Goal: Information Seeking & Learning: Learn about a topic

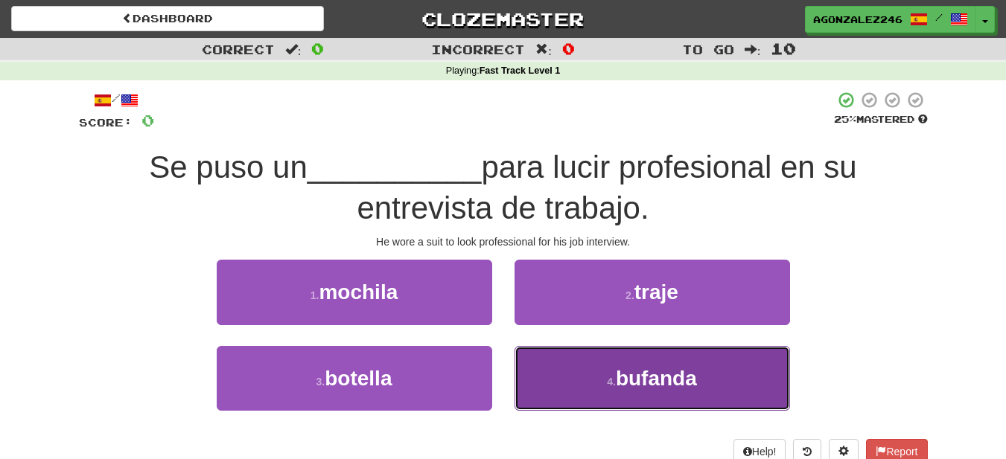
click at [599, 363] on button "4 . bufanda" at bounding box center [651, 378] width 275 height 65
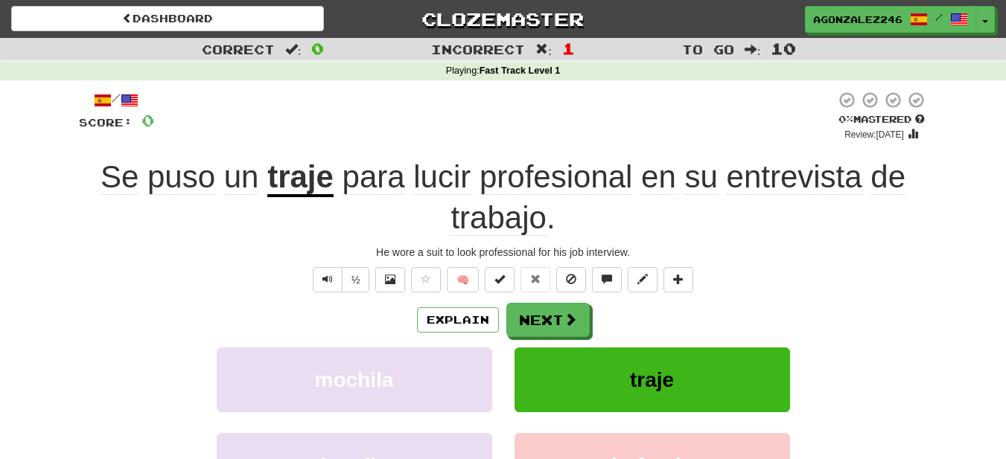
click at [492, 351] on div "Explain Next mochila traje botella bufanda Learn more: mochila traje botella bu…" at bounding box center [503, 422] width 849 height 239
click at [547, 329] on button "Next" at bounding box center [548, 321] width 83 height 34
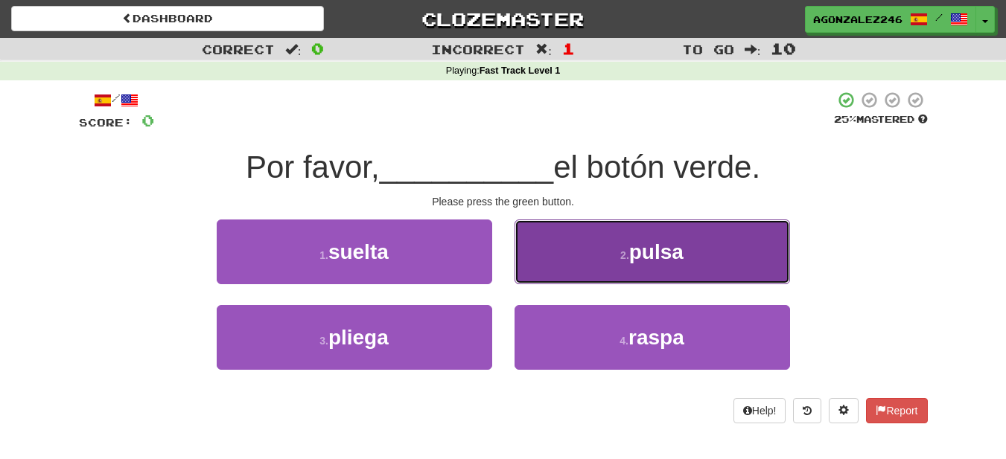
click at [581, 271] on button "2 . pulsa" at bounding box center [651, 252] width 275 height 65
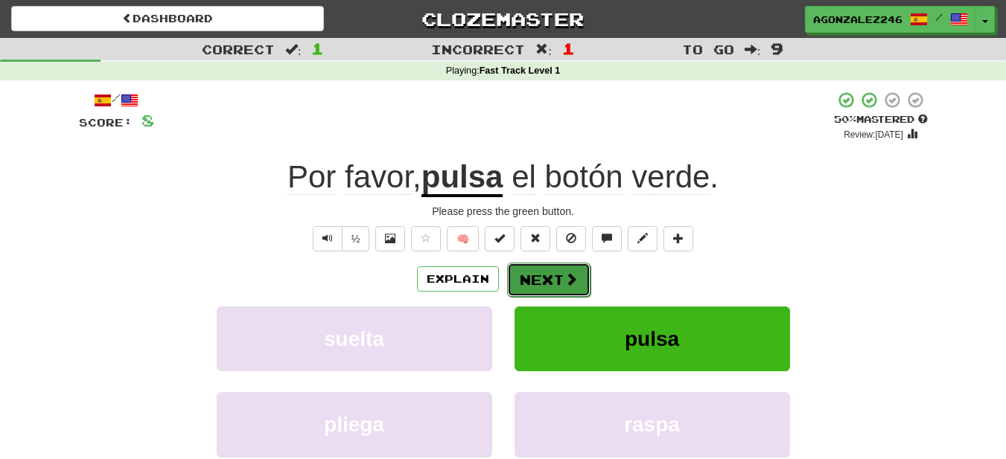
click at [527, 283] on button "Next" at bounding box center [548, 280] width 83 height 34
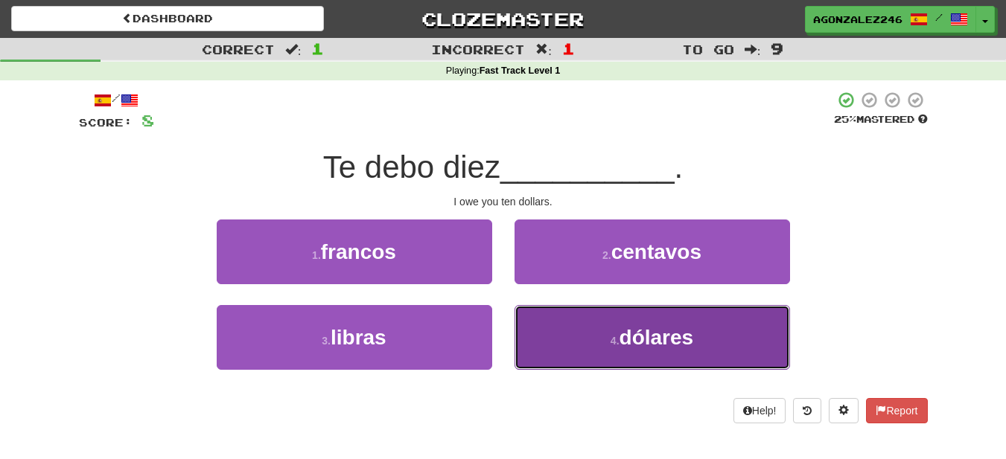
click at [594, 328] on button "4 . dólares" at bounding box center [651, 337] width 275 height 65
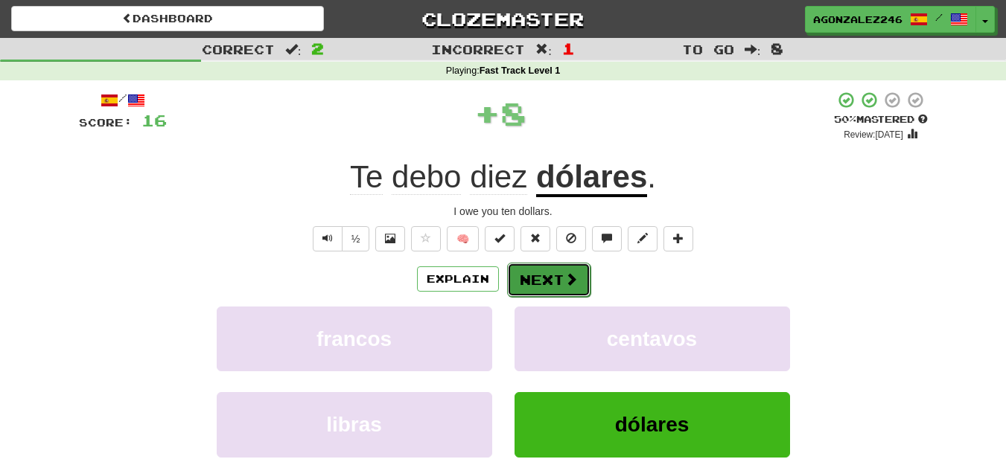
click at [564, 280] on span at bounding box center [570, 278] width 13 height 13
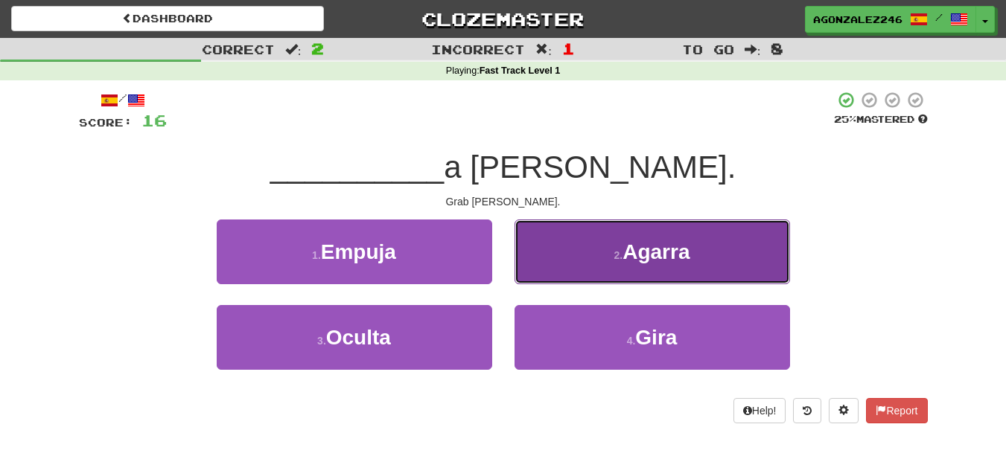
click at [566, 273] on button "2 . Agarra" at bounding box center [651, 252] width 275 height 65
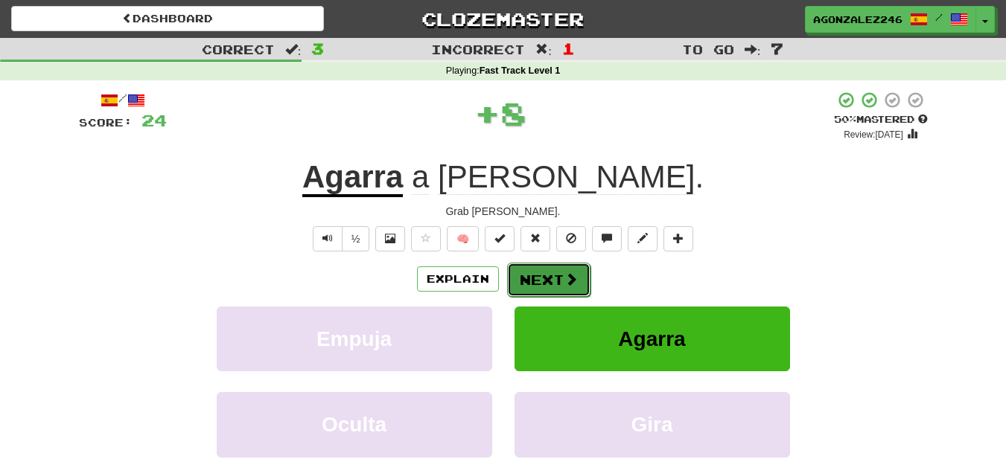
click at [576, 281] on button "Next" at bounding box center [548, 280] width 83 height 34
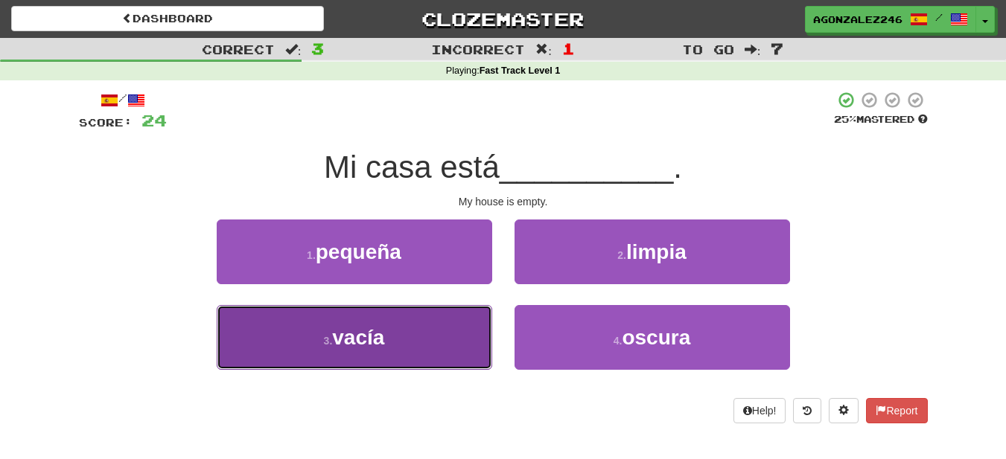
click at [481, 343] on button "3 . vacía" at bounding box center [354, 337] width 275 height 65
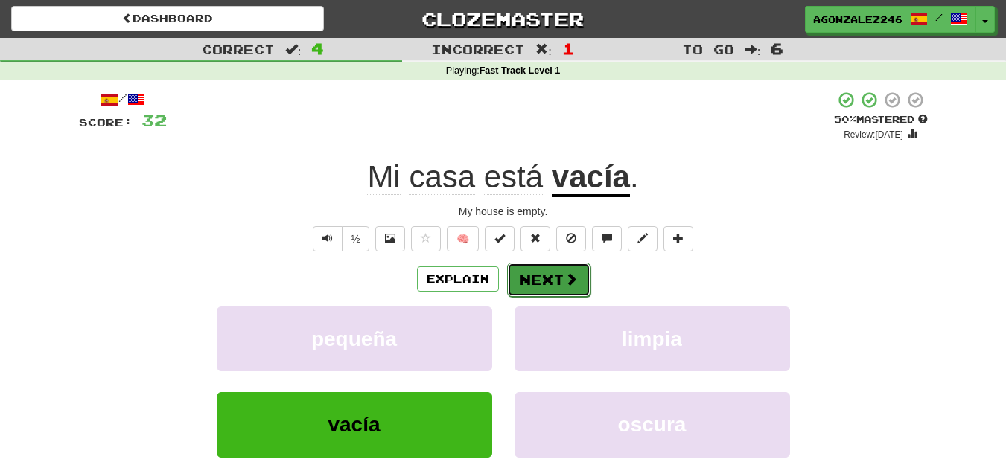
click at [566, 280] on span at bounding box center [570, 278] width 13 height 13
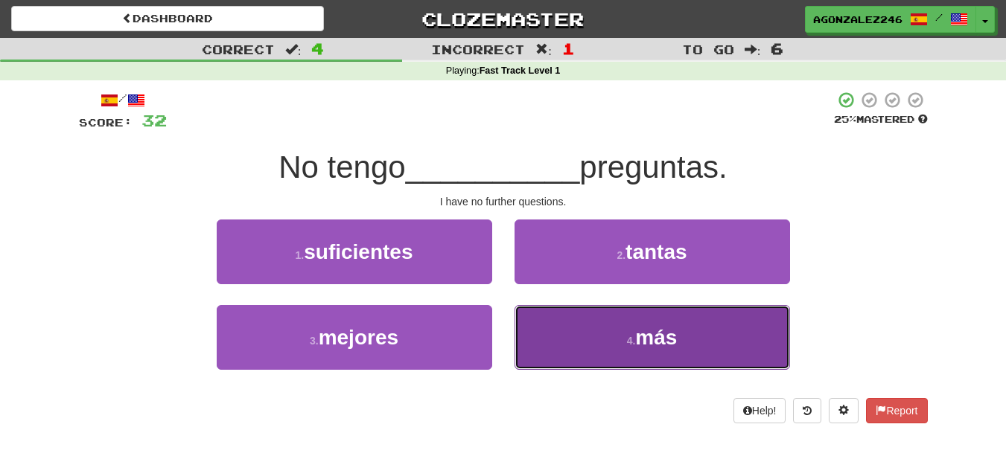
click at [619, 364] on button "4 . más" at bounding box center [651, 337] width 275 height 65
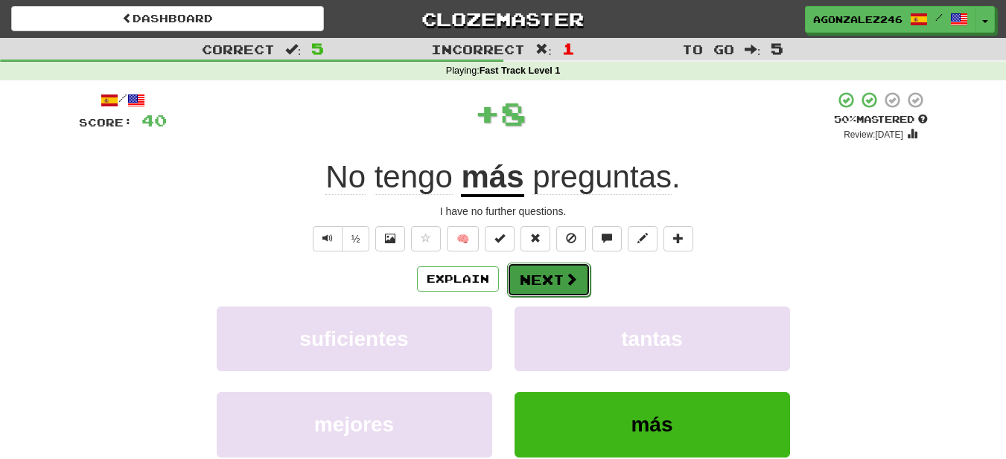
click at [515, 272] on button "Next" at bounding box center [548, 280] width 83 height 34
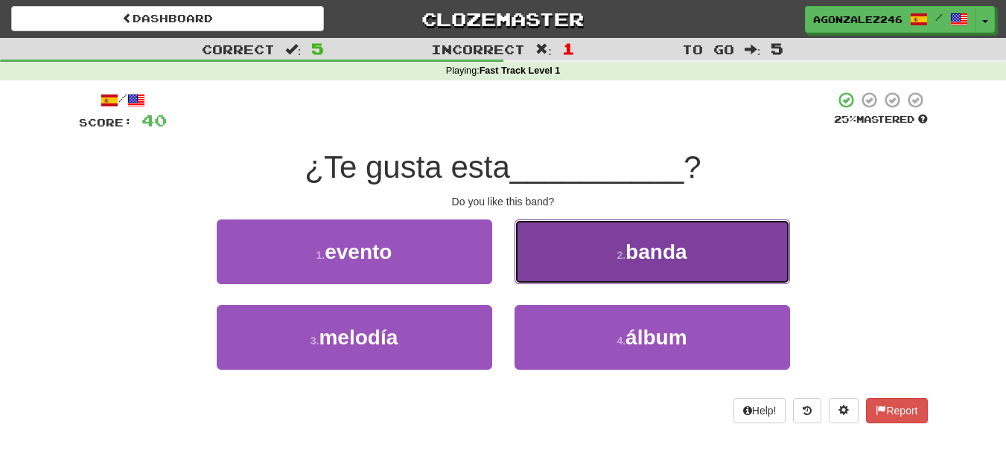
click at [659, 254] on span "banda" at bounding box center [655, 251] width 61 height 23
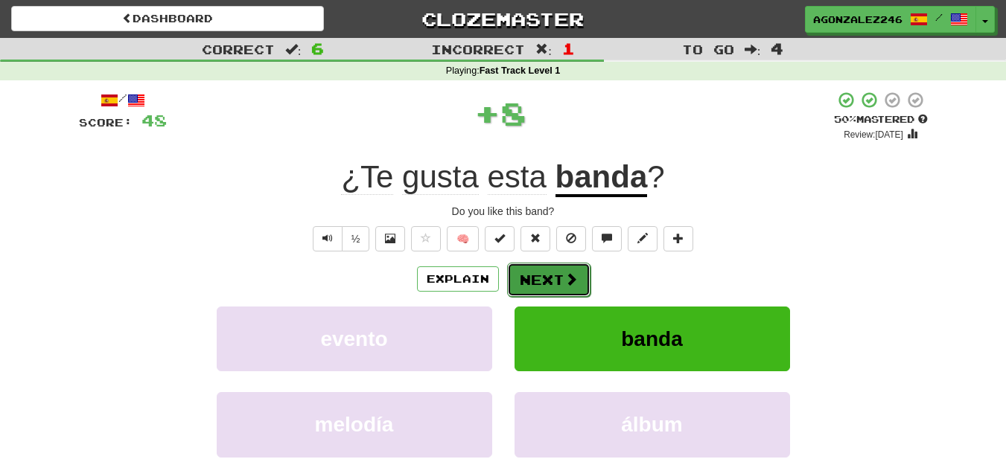
click at [540, 284] on button "Next" at bounding box center [548, 280] width 83 height 34
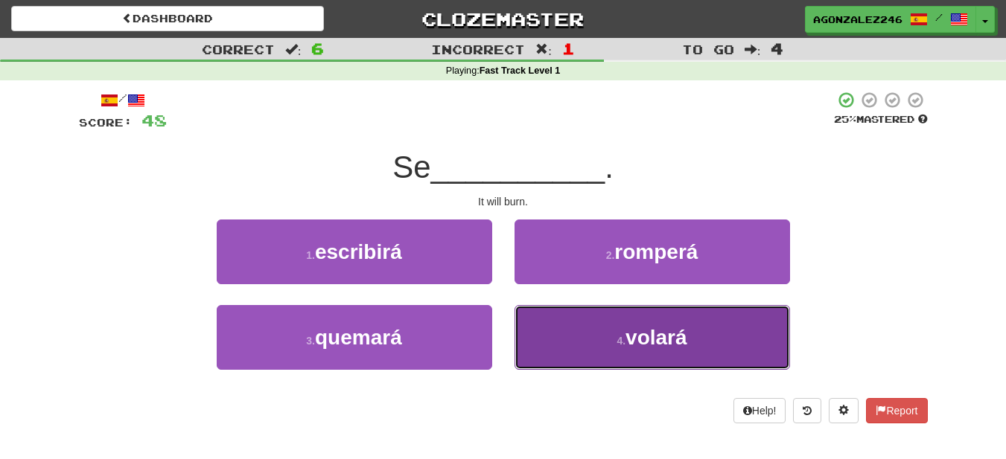
click at [566, 340] on button "4 . volará" at bounding box center [651, 337] width 275 height 65
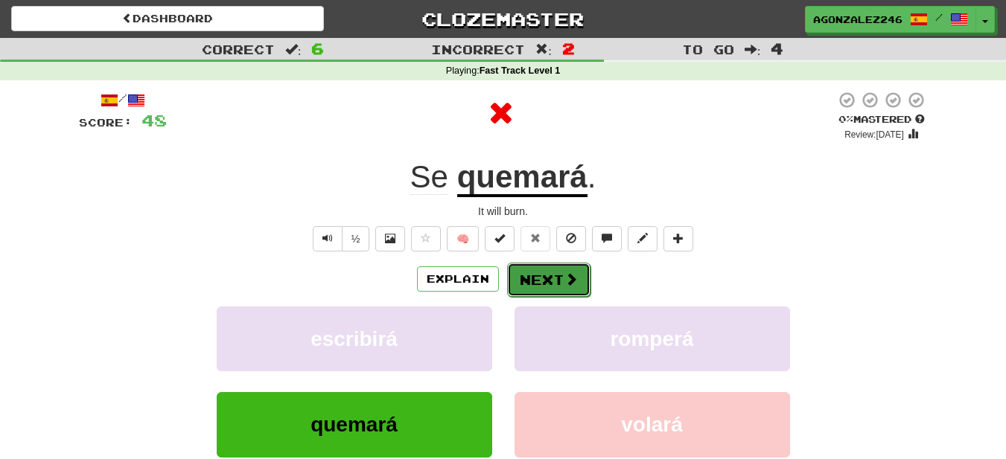
click at [541, 284] on button "Next" at bounding box center [548, 280] width 83 height 34
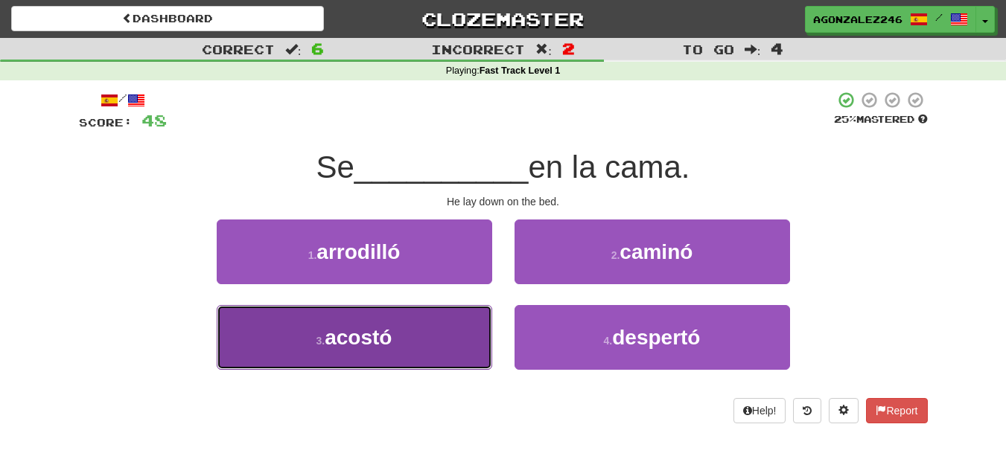
click at [412, 326] on button "3 . acostó" at bounding box center [354, 337] width 275 height 65
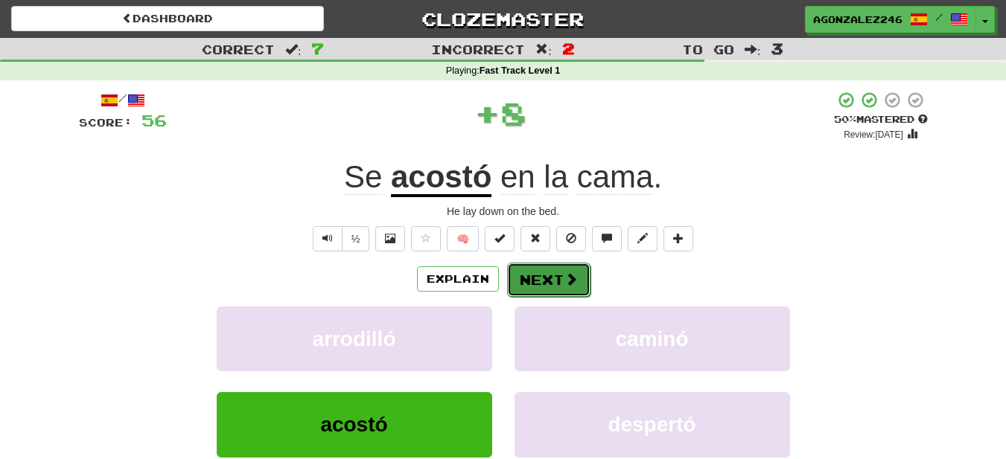
click at [534, 281] on button "Next" at bounding box center [548, 280] width 83 height 34
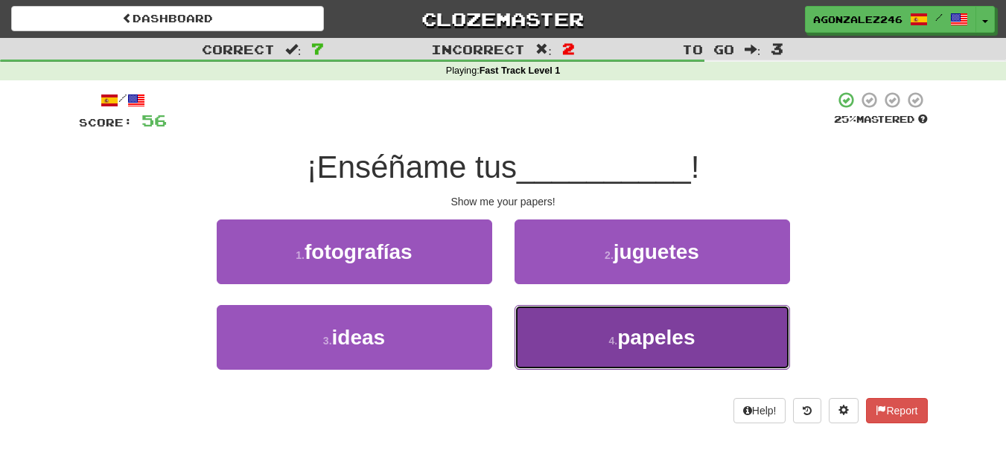
click at [549, 351] on button "4 . papeles" at bounding box center [651, 337] width 275 height 65
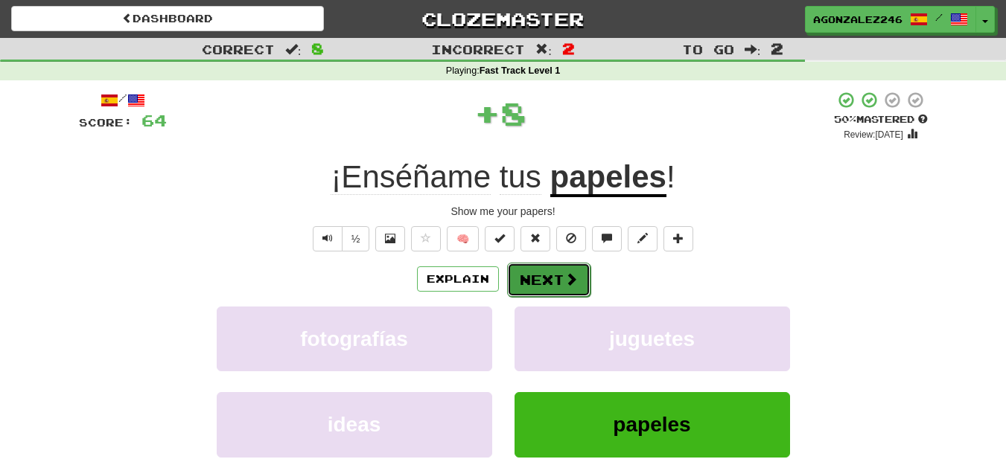
click at [545, 287] on button "Next" at bounding box center [548, 280] width 83 height 34
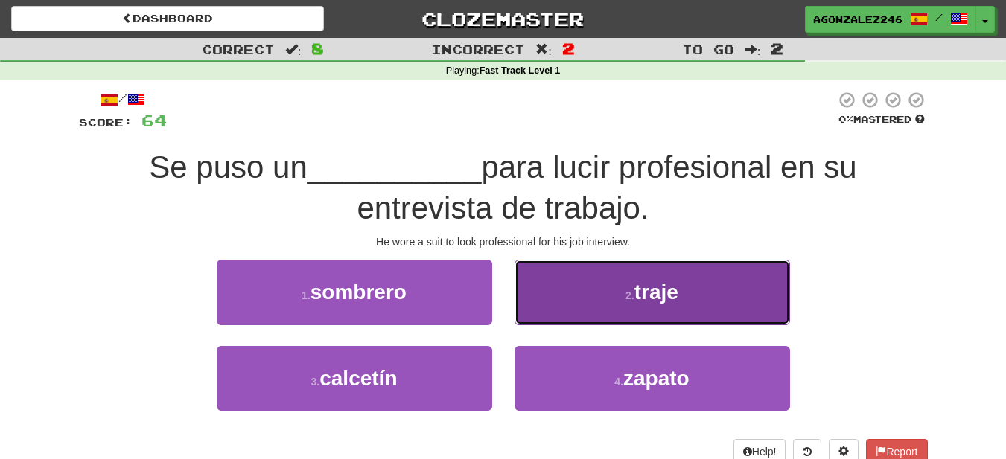
click at [528, 298] on button "2 . traje" at bounding box center [651, 292] width 275 height 65
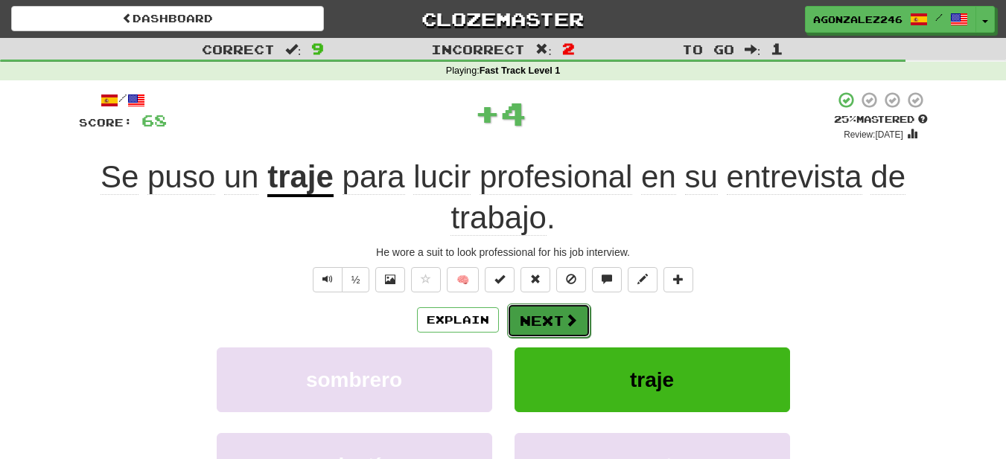
click at [532, 319] on button "Next" at bounding box center [548, 321] width 83 height 34
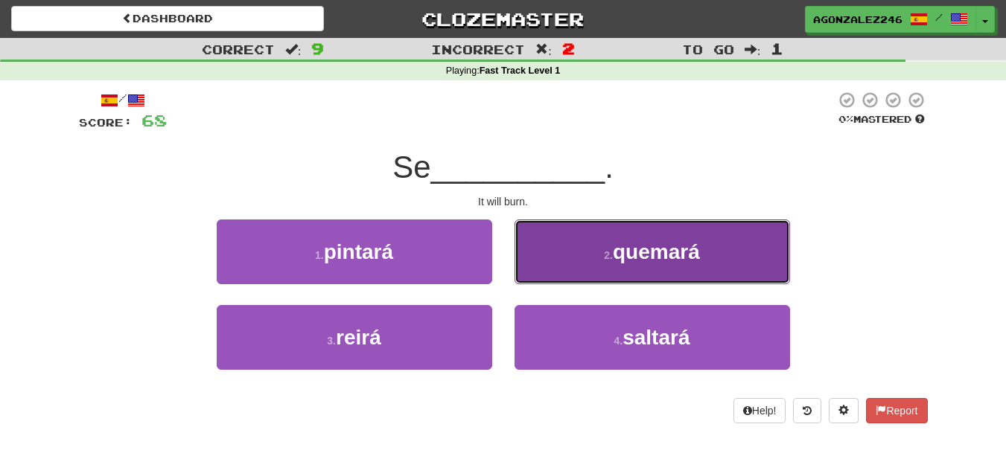
click at [536, 270] on button "2 . quemará" at bounding box center [651, 252] width 275 height 65
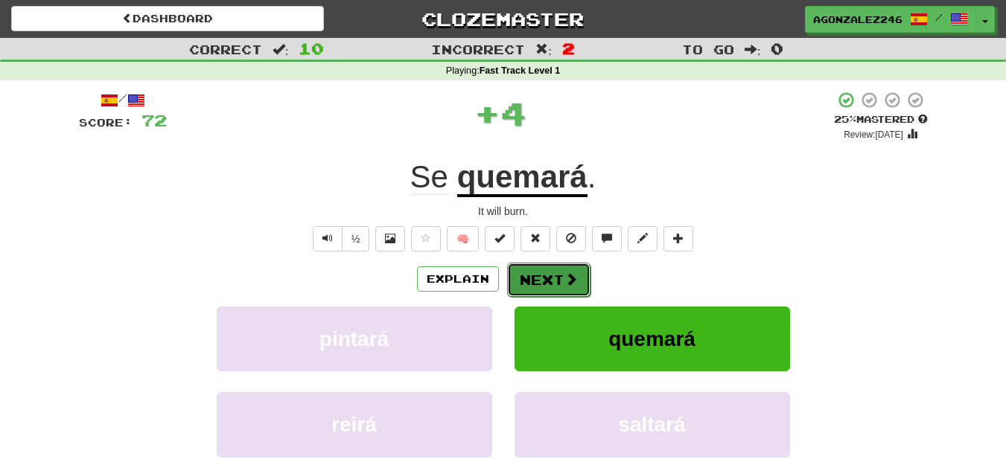
click at [535, 271] on button "Next" at bounding box center [548, 280] width 83 height 34
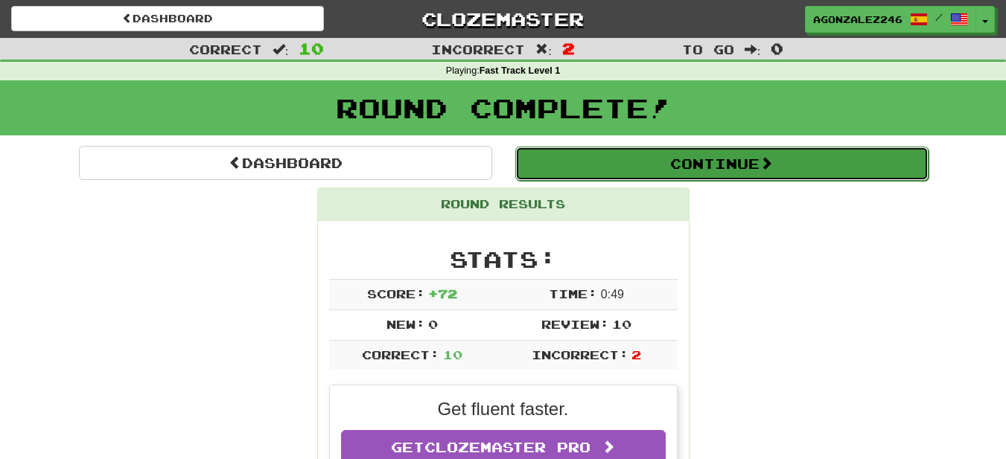
click at [593, 176] on button "Continue" at bounding box center [721, 164] width 413 height 34
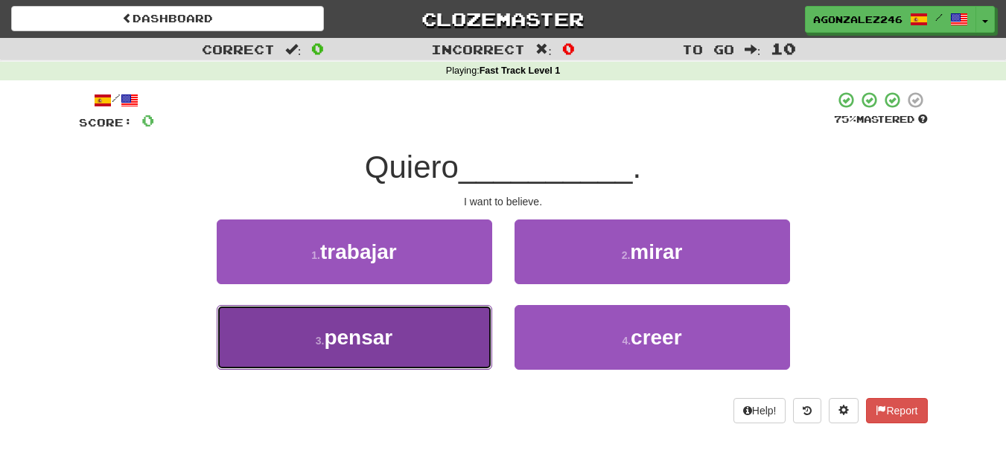
click at [466, 322] on button "3 . pensar" at bounding box center [354, 337] width 275 height 65
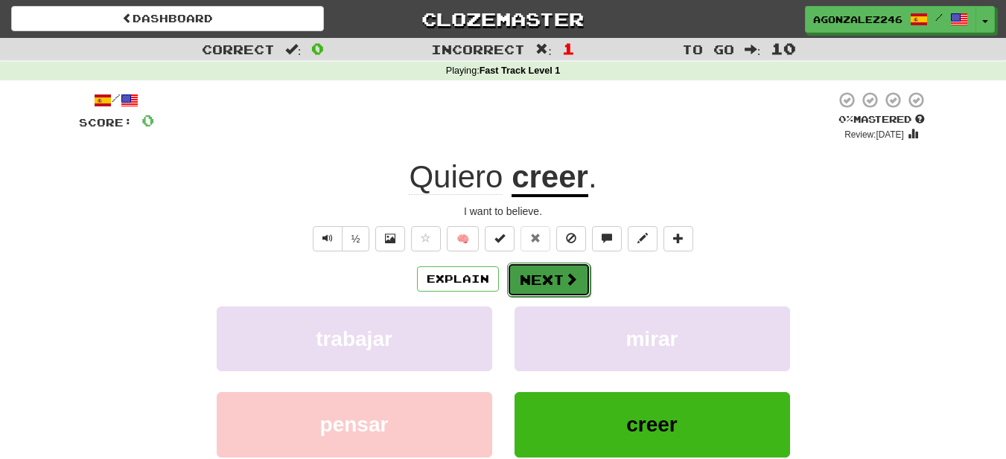
click at [512, 289] on button "Next" at bounding box center [548, 280] width 83 height 34
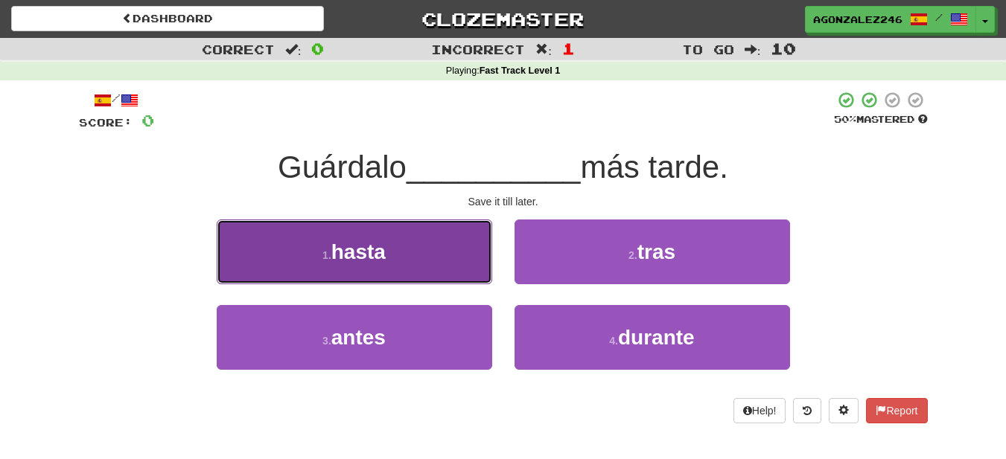
click at [476, 263] on button "1 . hasta" at bounding box center [354, 252] width 275 height 65
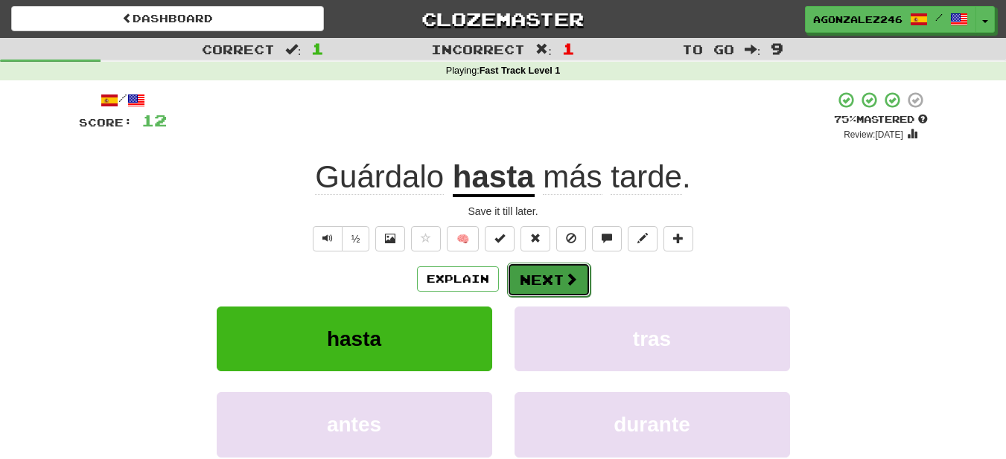
click at [526, 281] on button "Next" at bounding box center [548, 280] width 83 height 34
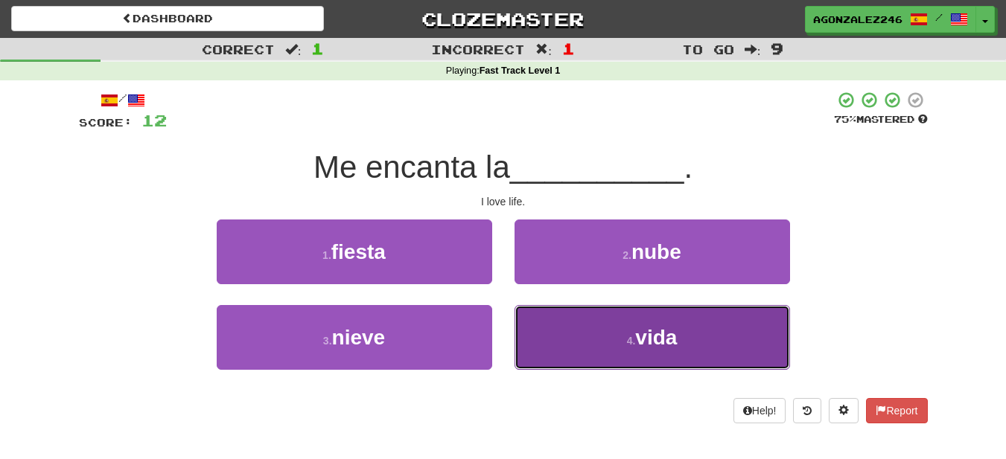
click at [591, 336] on button "4 . vida" at bounding box center [651, 337] width 275 height 65
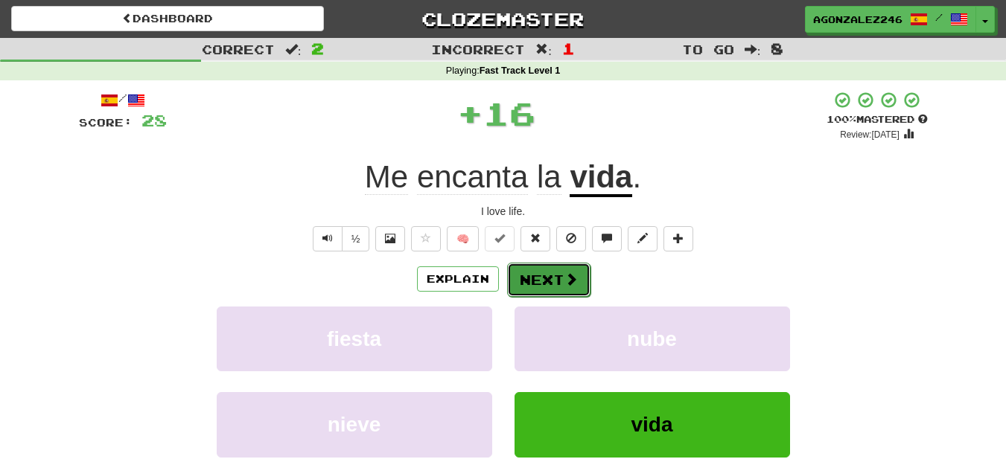
click at [564, 283] on span at bounding box center [570, 278] width 13 height 13
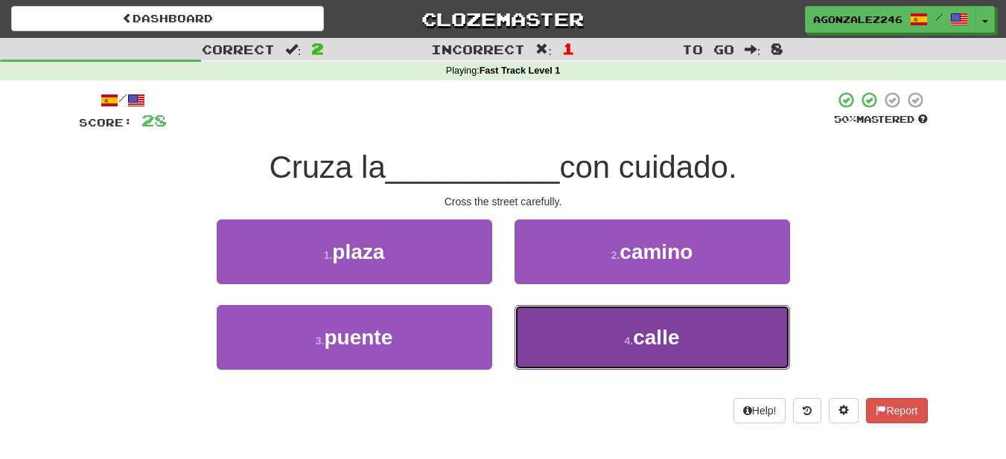
click at [573, 316] on button "4 . calle" at bounding box center [651, 337] width 275 height 65
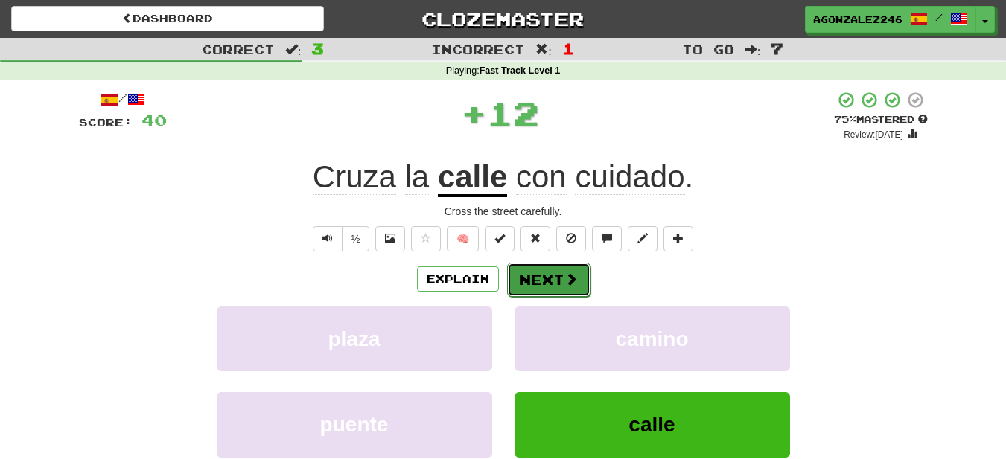
click at [550, 268] on button "Next" at bounding box center [548, 280] width 83 height 34
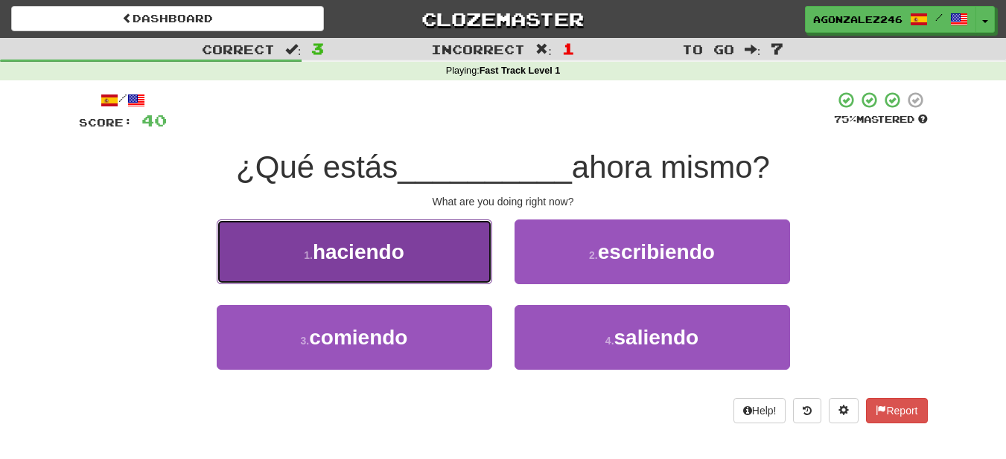
click at [456, 255] on button "1 . haciendo" at bounding box center [354, 252] width 275 height 65
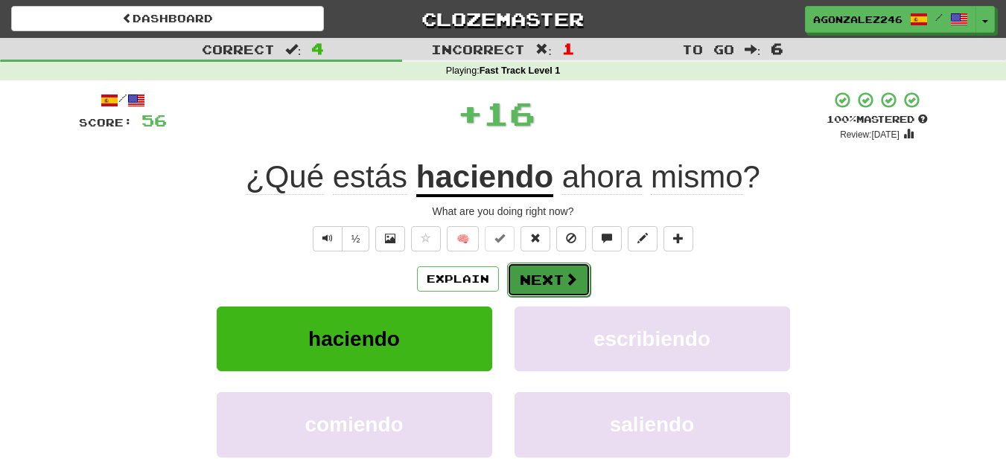
click at [549, 288] on button "Next" at bounding box center [548, 280] width 83 height 34
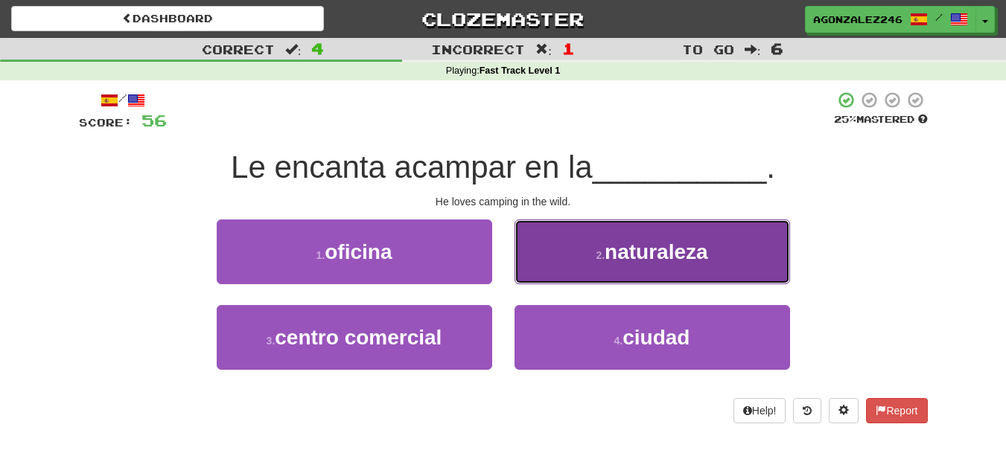
click at [630, 237] on button "2 . naturaleza" at bounding box center [651, 252] width 275 height 65
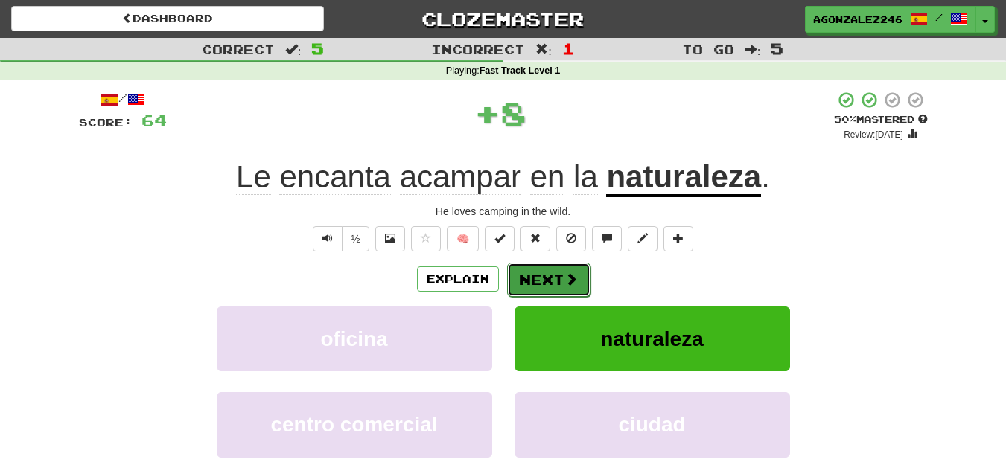
click at [549, 280] on button "Next" at bounding box center [548, 280] width 83 height 34
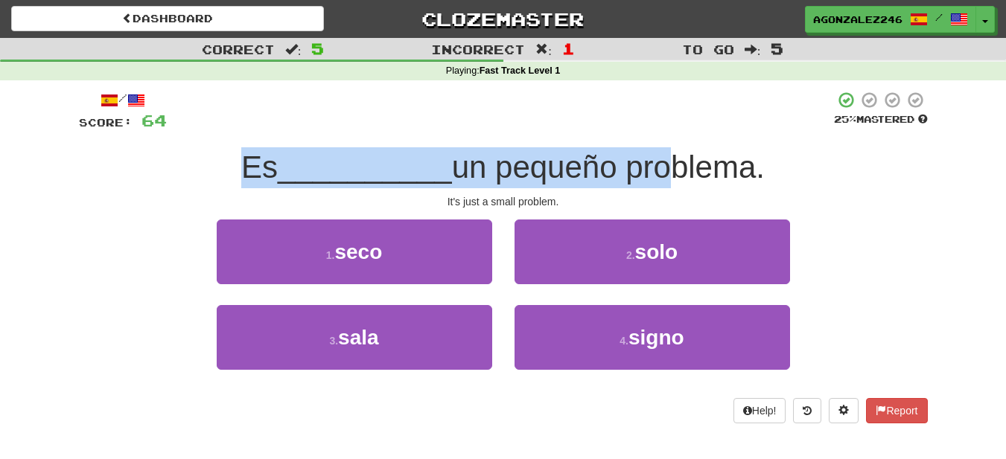
drag, startPoint x: 179, startPoint y: 159, endPoint x: 666, endPoint y: 163, distance: 487.6
click at [665, 163] on div "Es __________ un pequeño problema." at bounding box center [503, 167] width 849 height 41
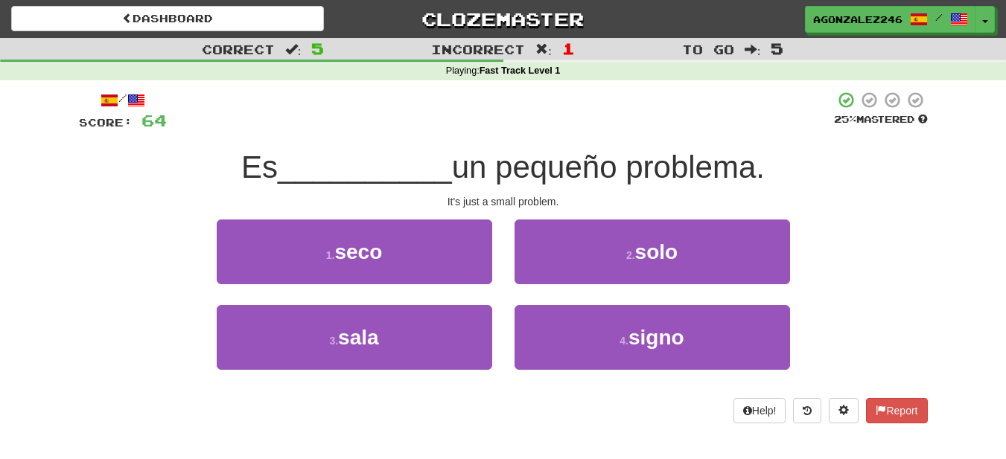
click at [718, 167] on span "un pequeño problema." at bounding box center [608, 167] width 313 height 35
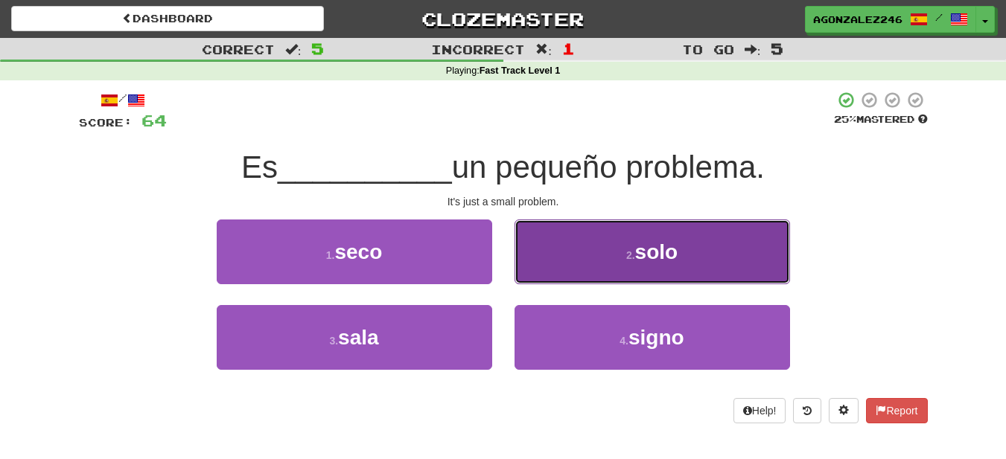
click at [706, 260] on button "2 . solo" at bounding box center [651, 252] width 275 height 65
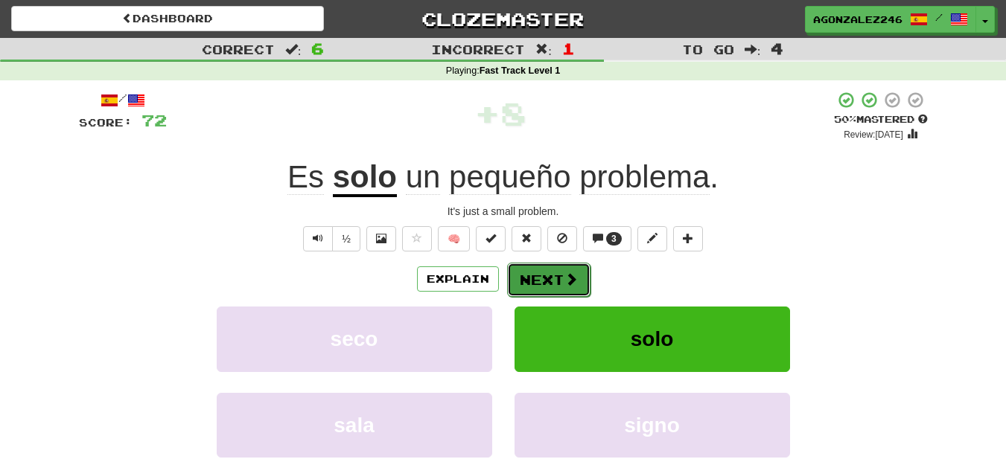
click at [543, 275] on button "Next" at bounding box center [548, 280] width 83 height 34
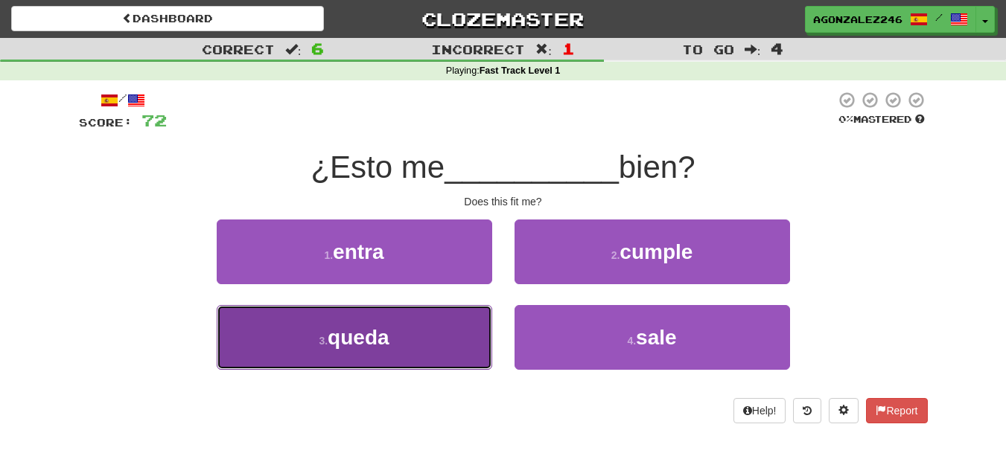
click at [473, 336] on button "3 . queda" at bounding box center [354, 337] width 275 height 65
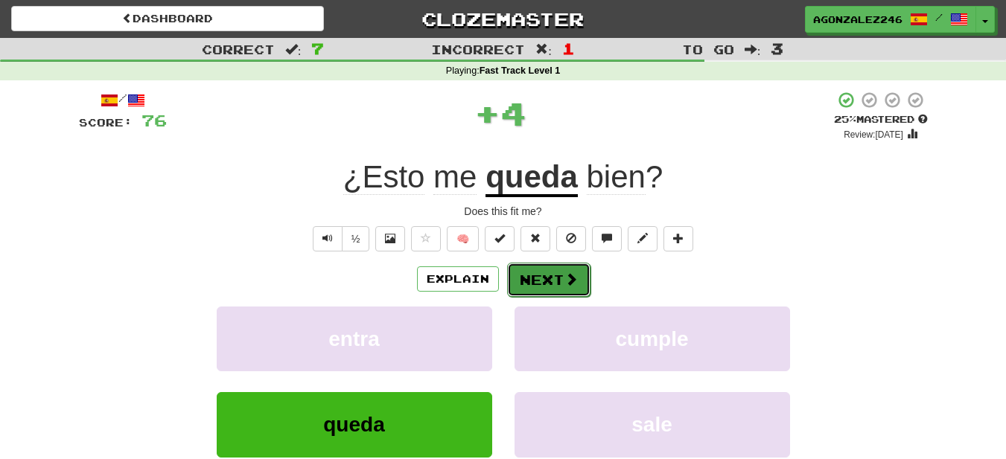
click at [537, 284] on button "Next" at bounding box center [548, 280] width 83 height 34
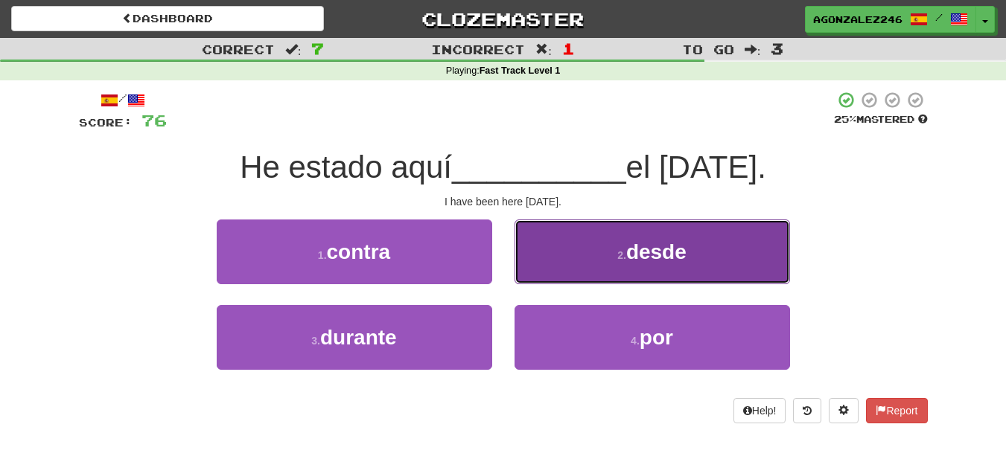
click at [527, 266] on button "2 . desde" at bounding box center [651, 252] width 275 height 65
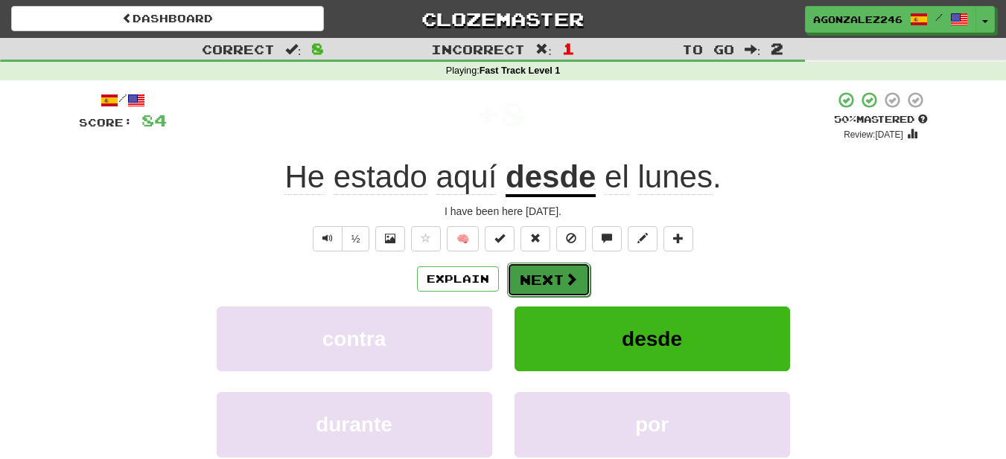
click at [527, 271] on button "Next" at bounding box center [548, 280] width 83 height 34
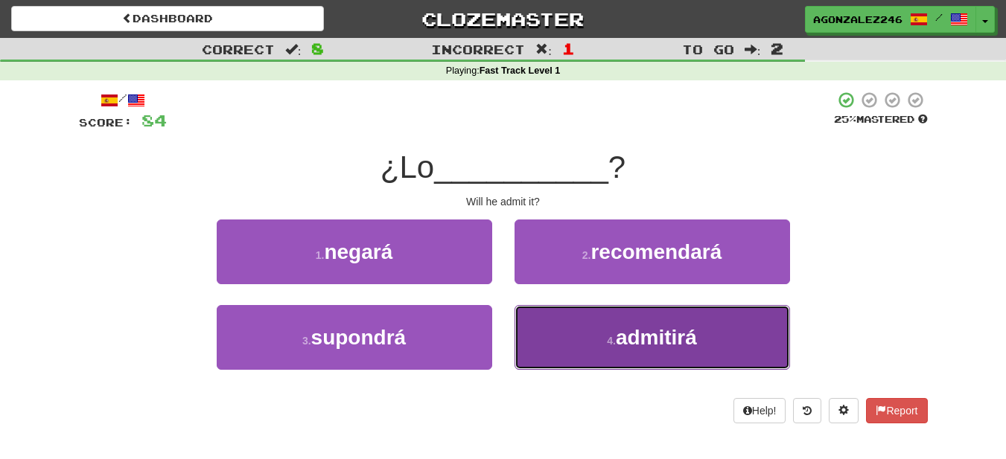
click at [547, 339] on button "4 . admitirá" at bounding box center [651, 337] width 275 height 65
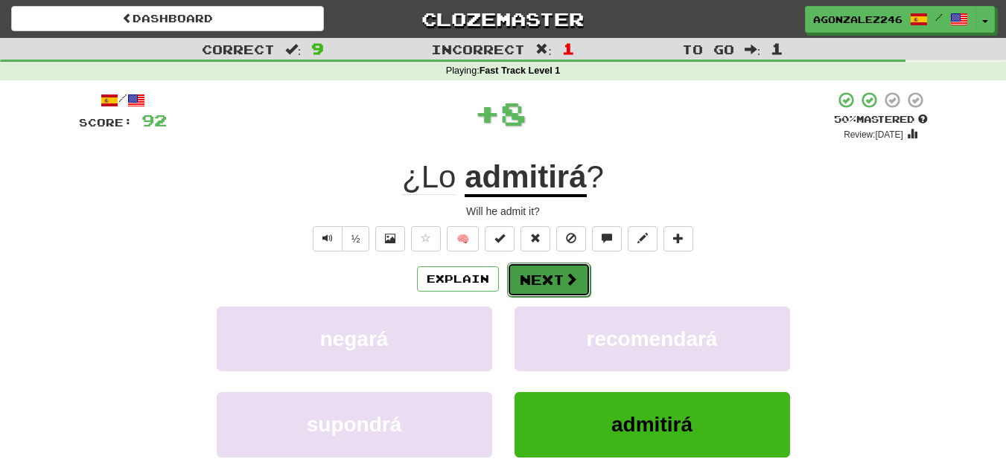
click at [537, 278] on button "Next" at bounding box center [548, 280] width 83 height 34
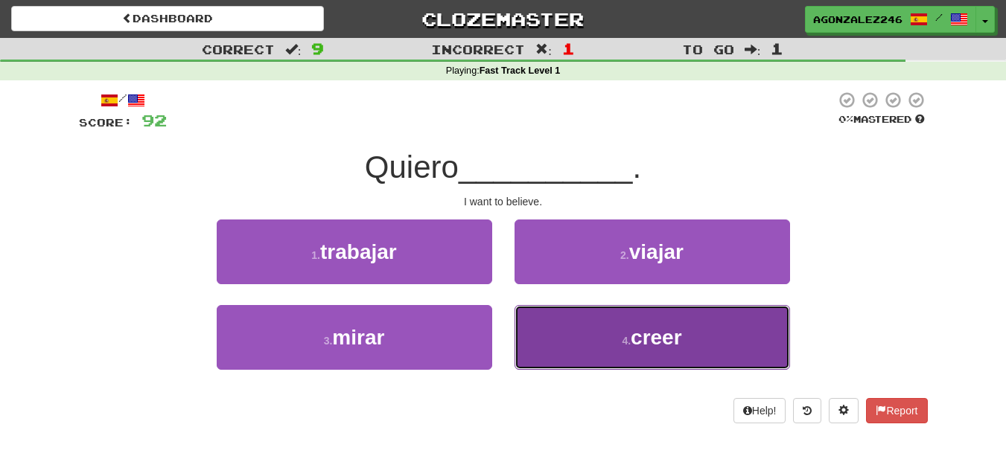
click at [538, 356] on button "4 . creer" at bounding box center [651, 337] width 275 height 65
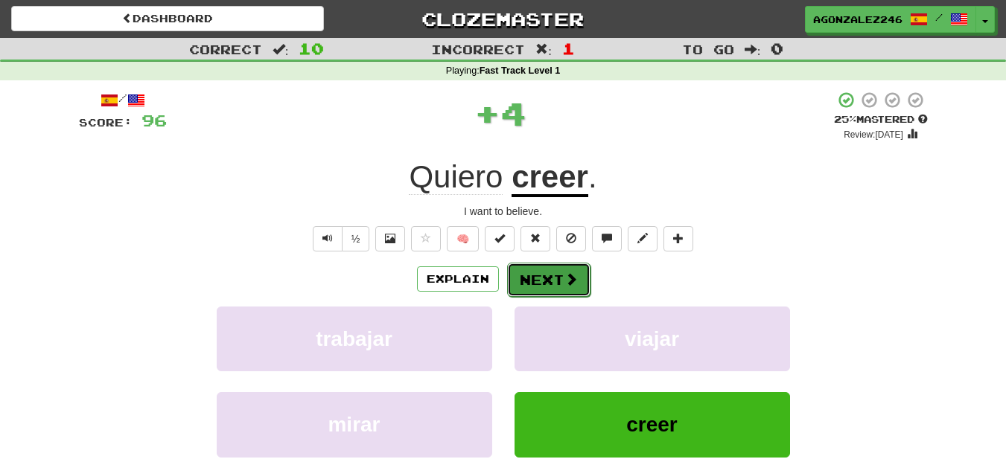
click at [529, 293] on button "Next" at bounding box center [548, 280] width 83 height 34
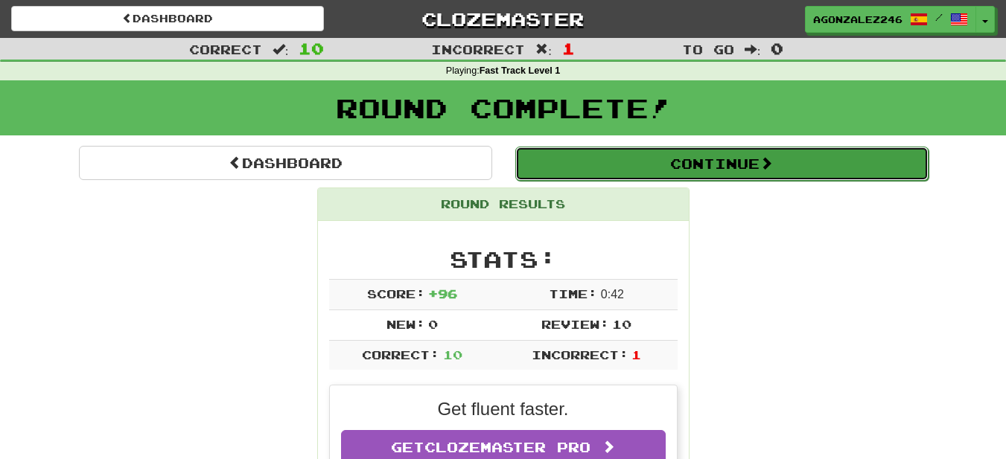
click at [619, 147] on button "Continue" at bounding box center [721, 164] width 413 height 34
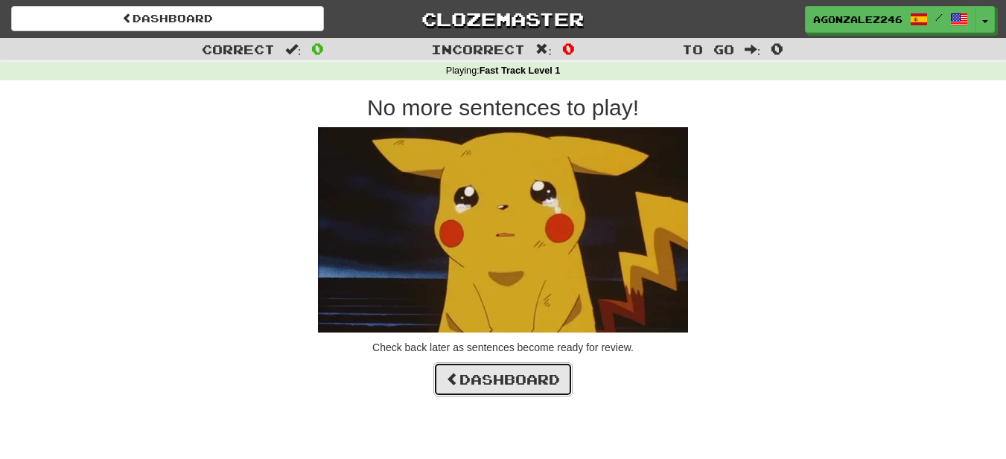
click at [494, 380] on link "Dashboard" at bounding box center [502, 379] width 139 height 34
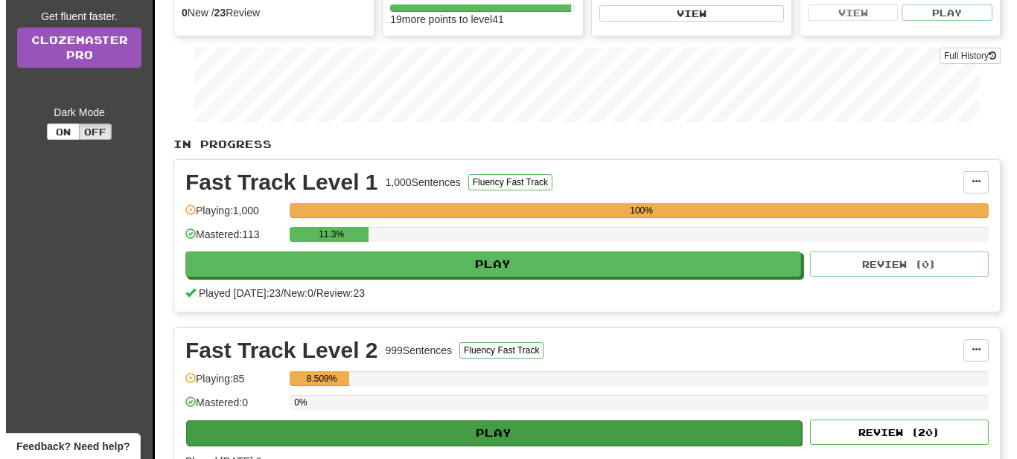
scroll to position [372, 0]
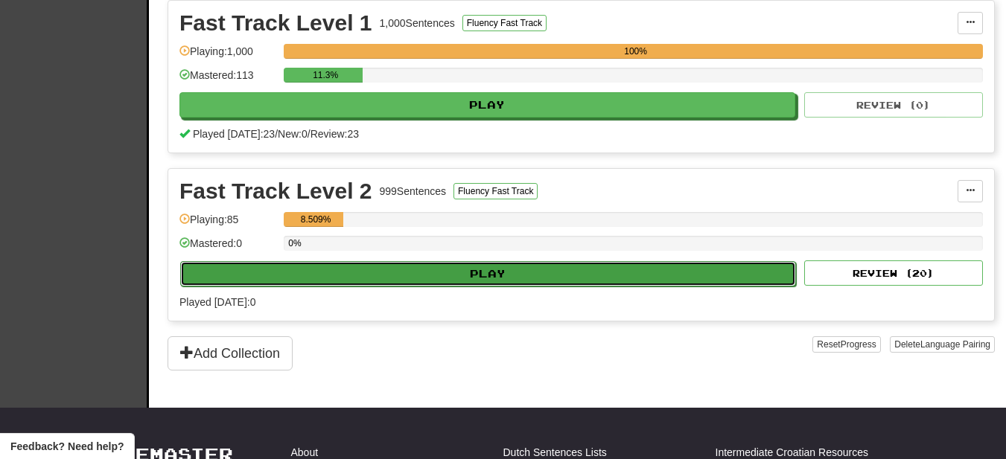
click at [531, 278] on button "Play" at bounding box center [488, 273] width 616 height 25
select select "**"
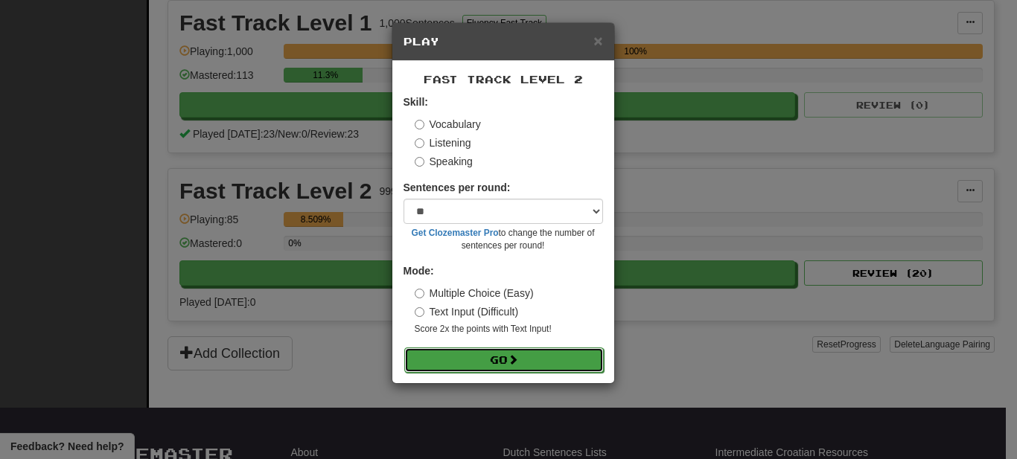
click at [518, 359] on span at bounding box center [513, 359] width 10 height 10
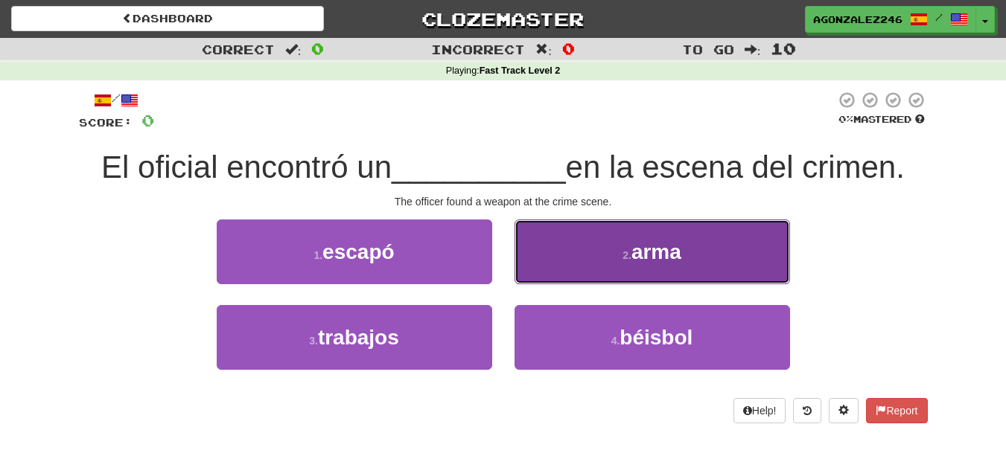
click at [590, 263] on button "2 . arma" at bounding box center [651, 252] width 275 height 65
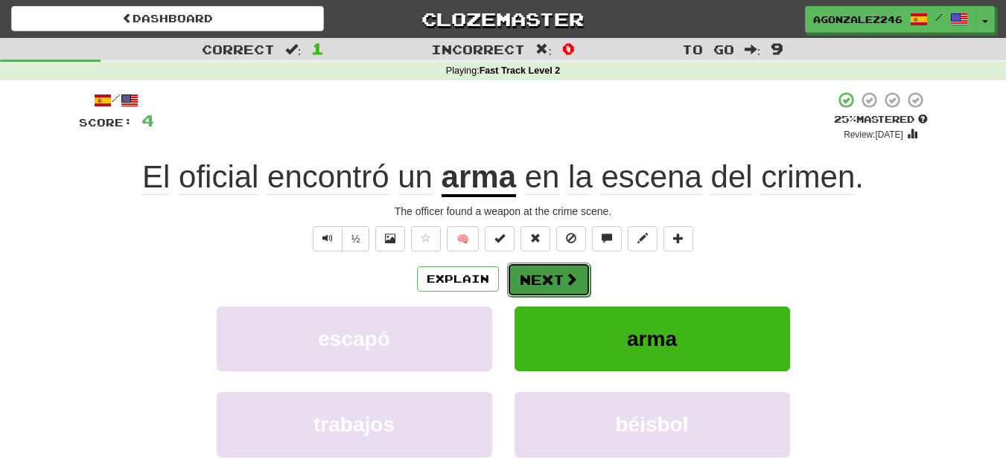
click at [575, 274] on span at bounding box center [570, 278] width 13 height 13
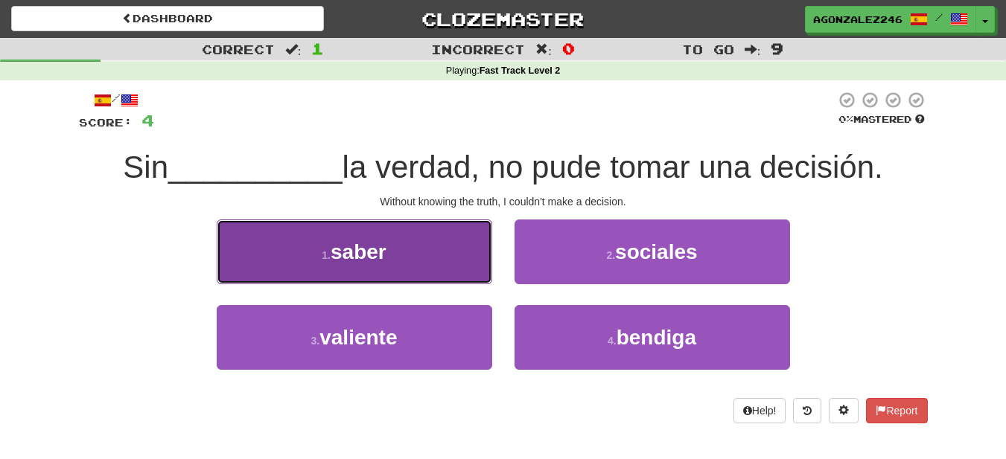
click at [477, 248] on button "1 . saber" at bounding box center [354, 252] width 275 height 65
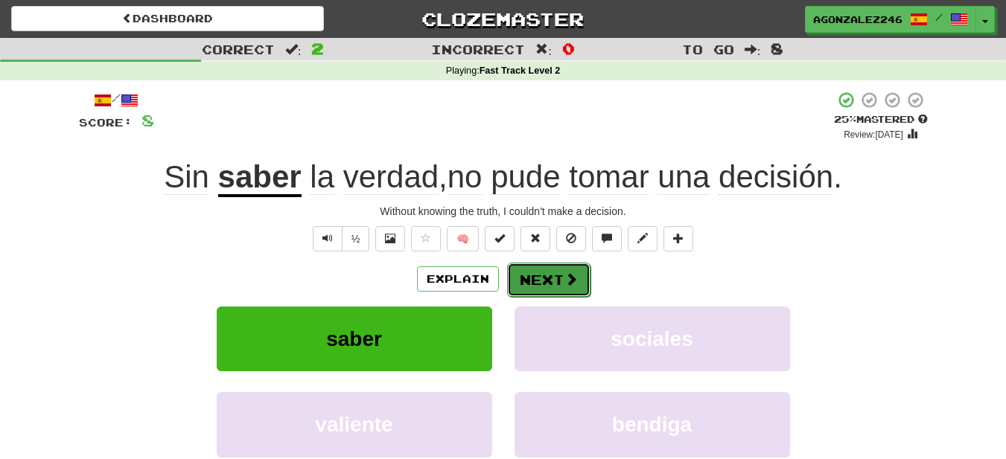
click at [558, 277] on button "Next" at bounding box center [548, 280] width 83 height 34
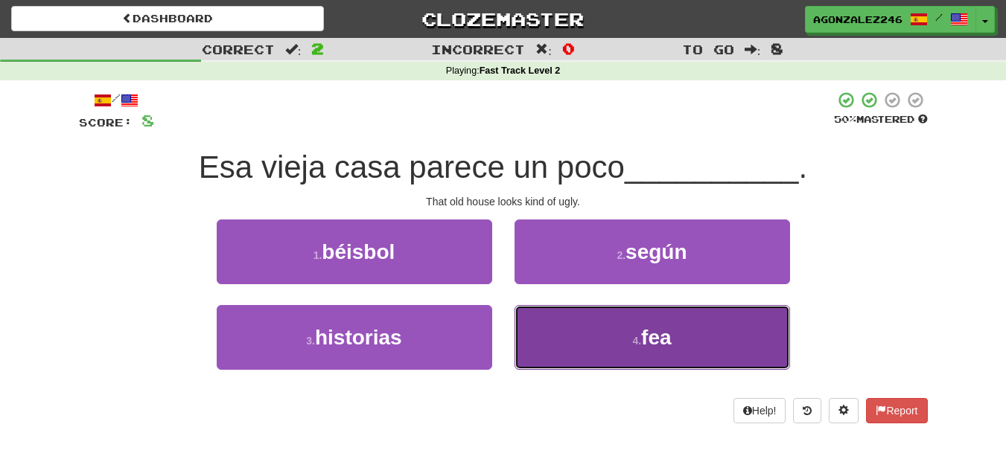
click at [577, 325] on button "4 . fea" at bounding box center [651, 337] width 275 height 65
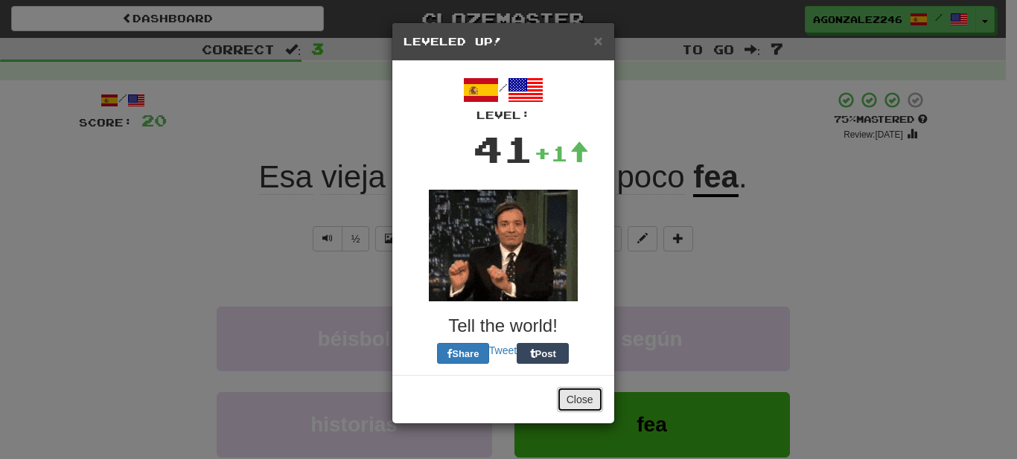
click at [576, 387] on button "Close" at bounding box center [580, 399] width 46 height 25
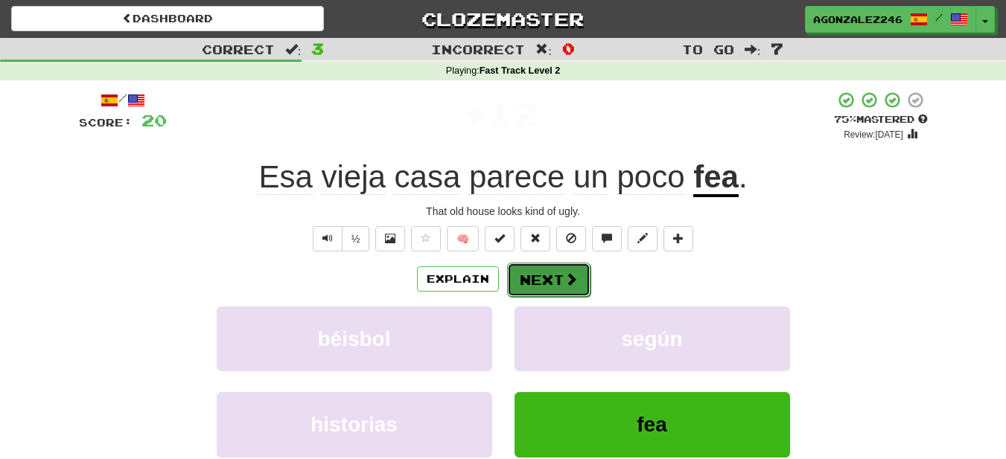
click at [551, 293] on button "Next" at bounding box center [548, 280] width 83 height 34
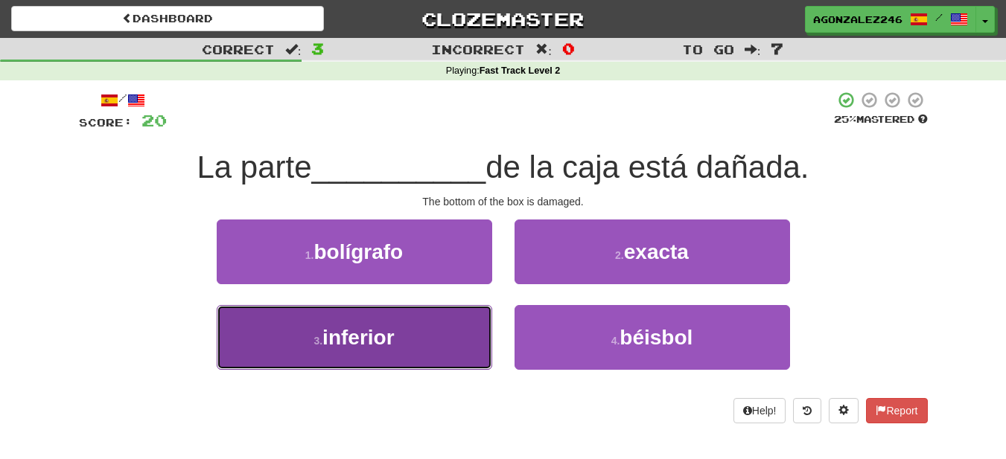
click at [447, 330] on button "3 . inferior" at bounding box center [354, 337] width 275 height 65
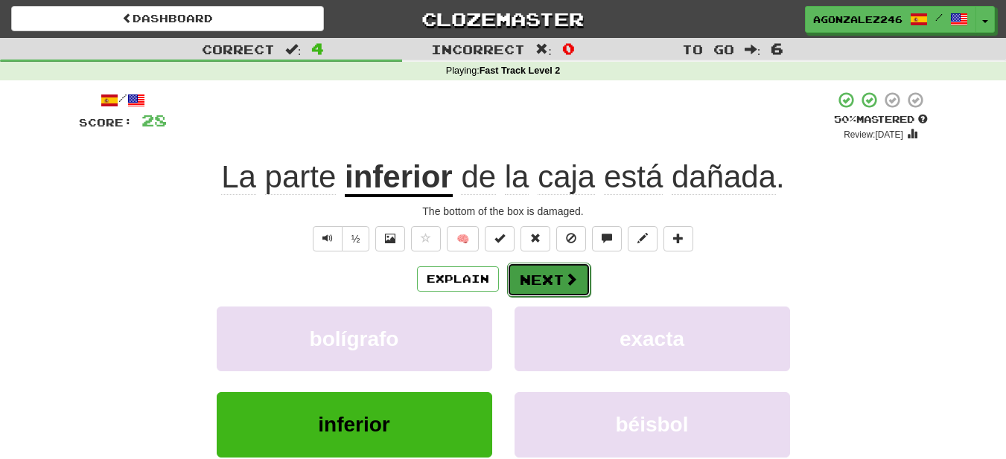
click at [566, 293] on button "Next" at bounding box center [548, 280] width 83 height 34
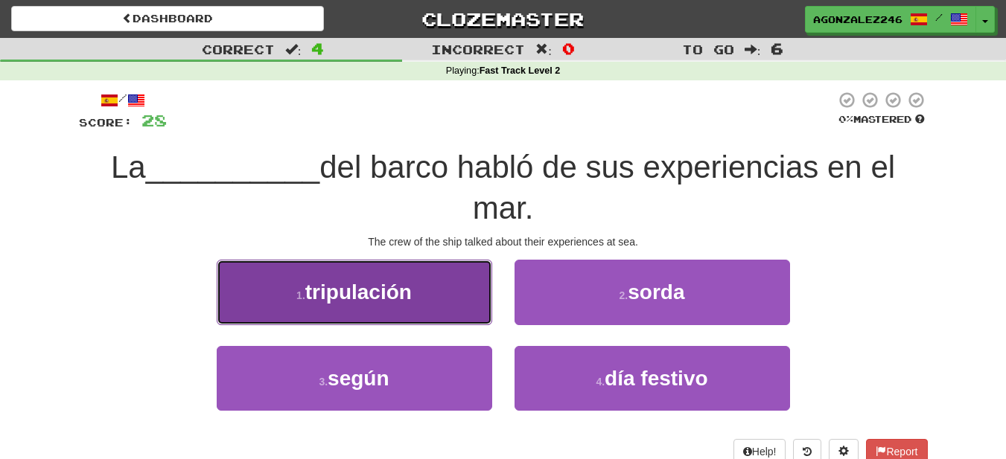
click at [450, 306] on button "1 . tripulación" at bounding box center [354, 292] width 275 height 65
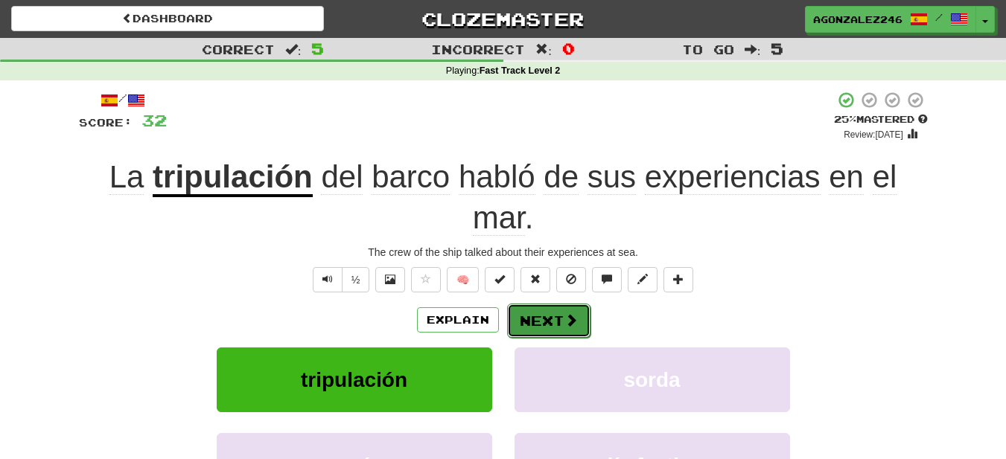
click at [539, 335] on button "Next" at bounding box center [548, 321] width 83 height 34
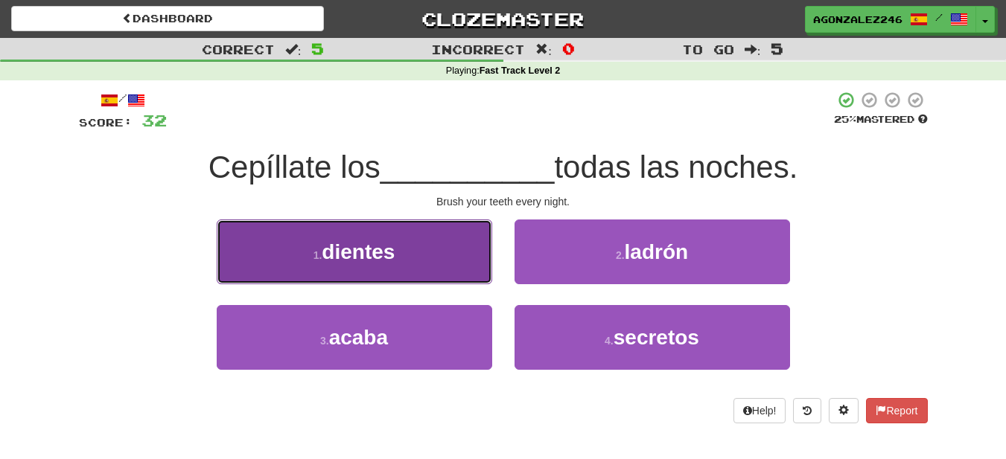
click at [421, 260] on button "1 . dientes" at bounding box center [354, 252] width 275 height 65
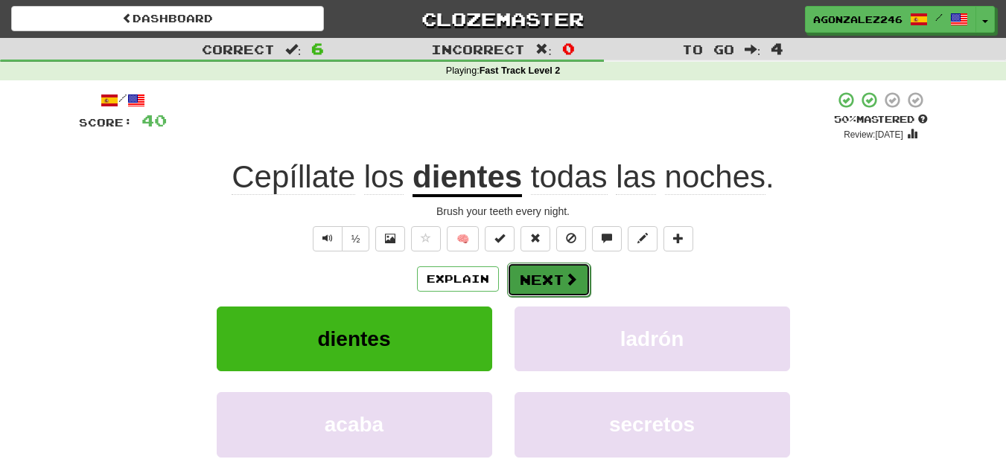
click at [572, 274] on span at bounding box center [570, 278] width 13 height 13
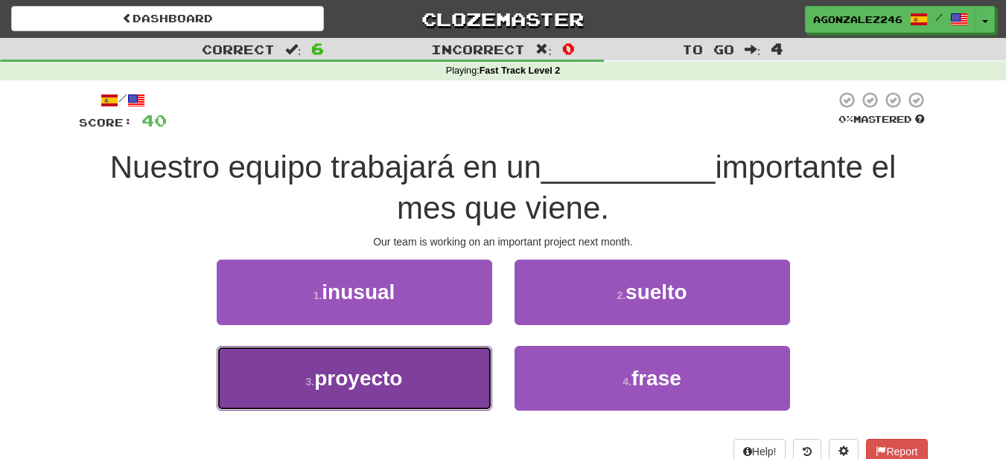
click at [444, 360] on button "3 . proyecto" at bounding box center [354, 378] width 275 height 65
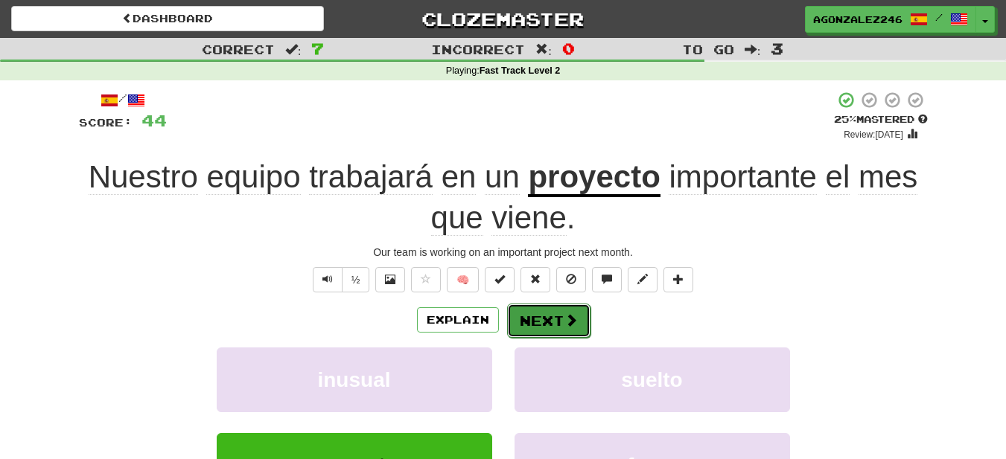
click at [566, 319] on span at bounding box center [570, 319] width 13 height 13
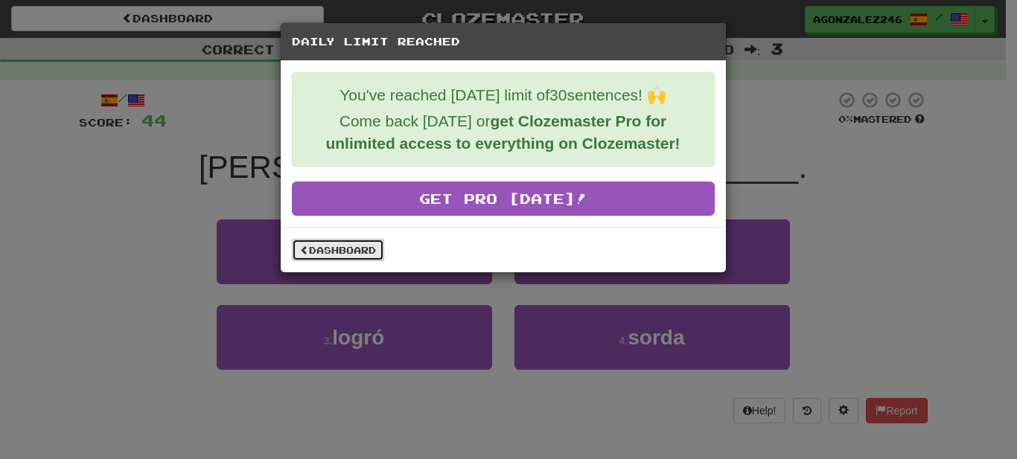
click at [338, 255] on link "Dashboard" at bounding box center [338, 250] width 92 height 22
